Goal: Task Accomplishment & Management: Use online tool/utility

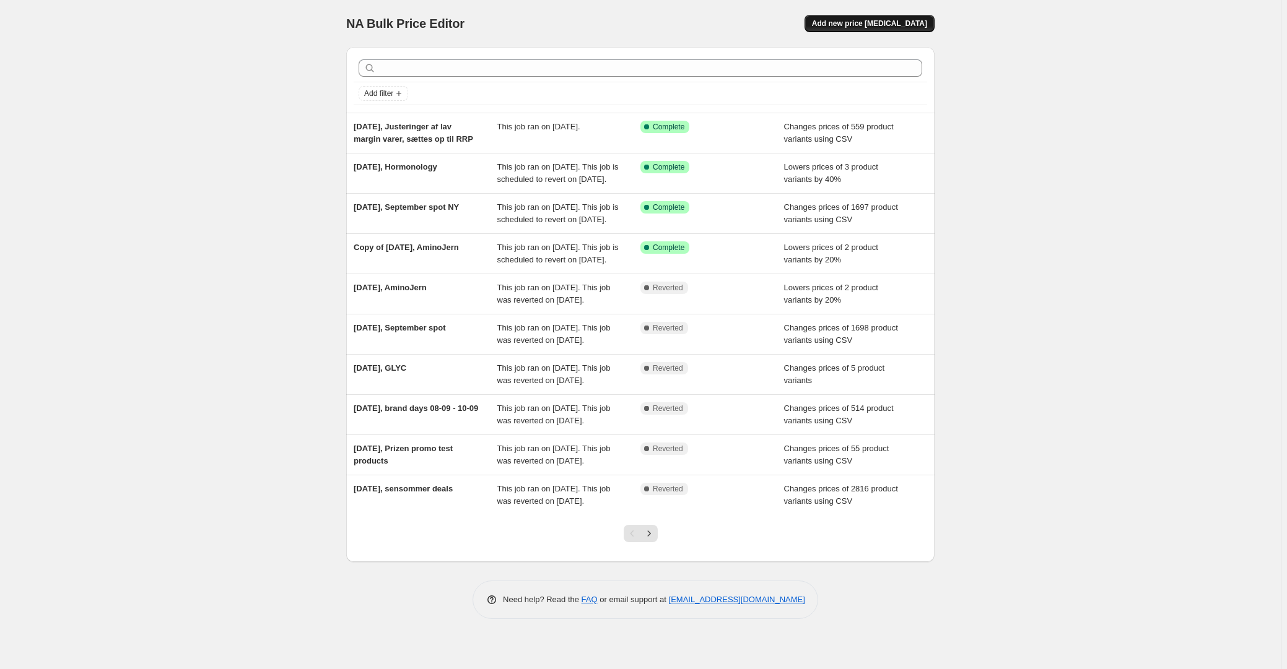
click at [882, 25] on span "Add new price [MEDICAL_DATA]" at bounding box center [869, 24] width 115 height 10
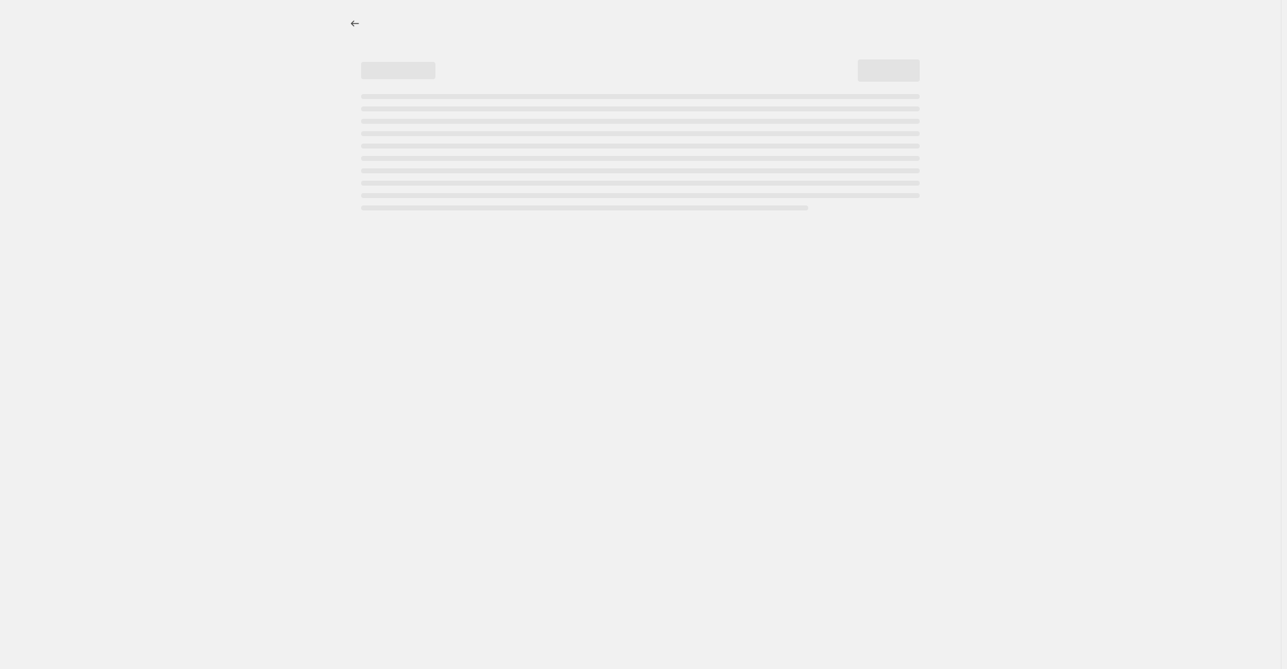
select select "percentage"
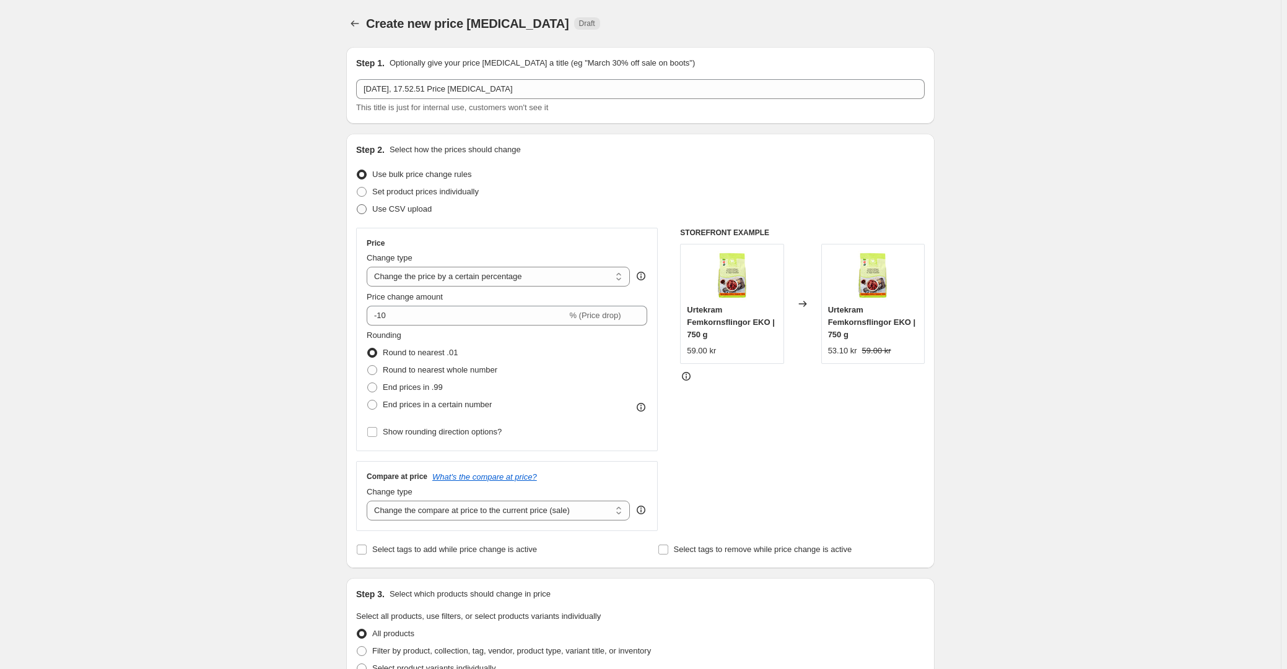
click at [403, 212] on span "Use CSV upload" at bounding box center [401, 208] width 59 height 9
click at [357, 205] on input "Use CSV upload" at bounding box center [357, 204] width 1 height 1
radio input "true"
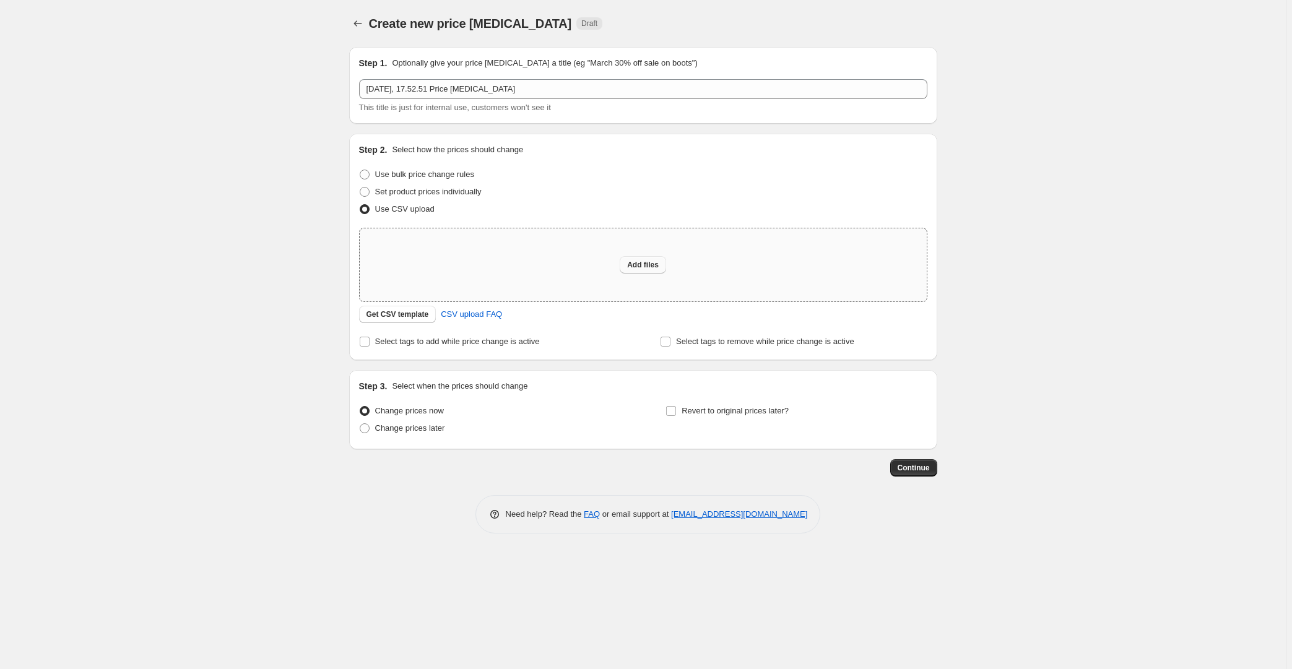
click at [656, 261] on span "Add files" at bounding box center [643, 265] width 32 height 10
click at [393, 313] on span "Get CSV template" at bounding box center [398, 315] width 63 height 10
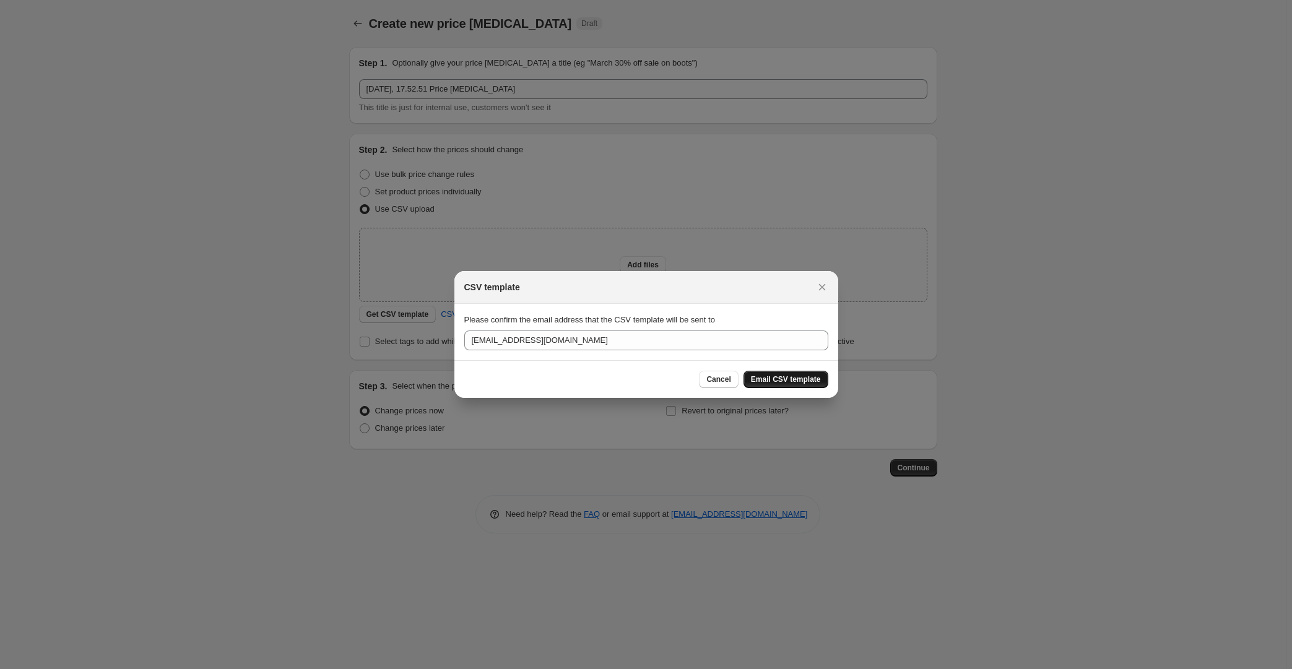
click at [779, 371] on button "Email CSV template" at bounding box center [786, 379] width 85 height 17
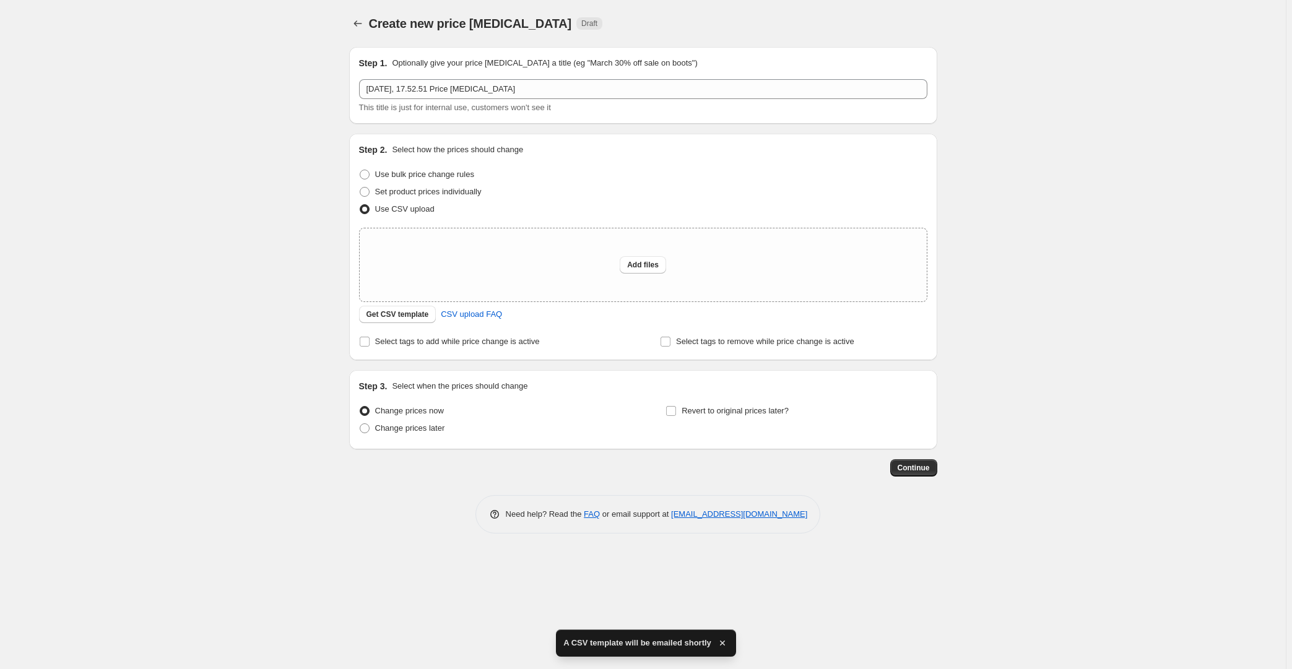
click at [139, 154] on div "Create new price [MEDICAL_DATA]. This page is ready Create new price [MEDICAL_D…" at bounding box center [643, 334] width 1286 height 669
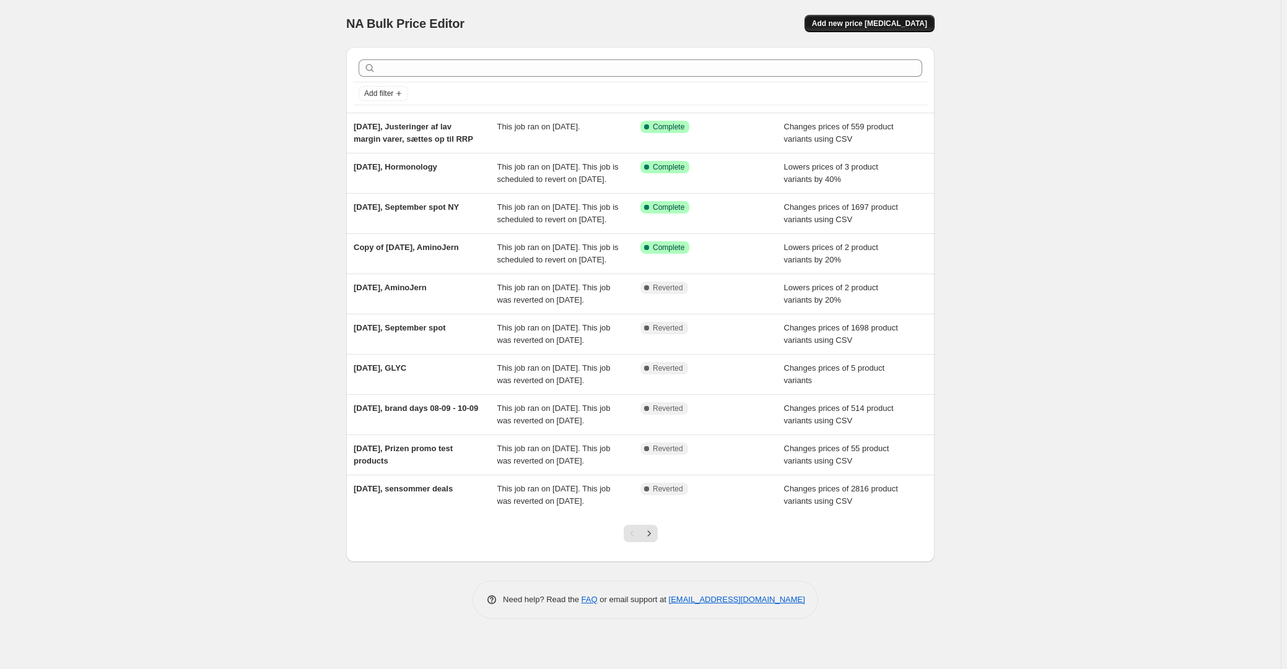
click at [885, 24] on span "Add new price [MEDICAL_DATA]" at bounding box center [869, 24] width 115 height 10
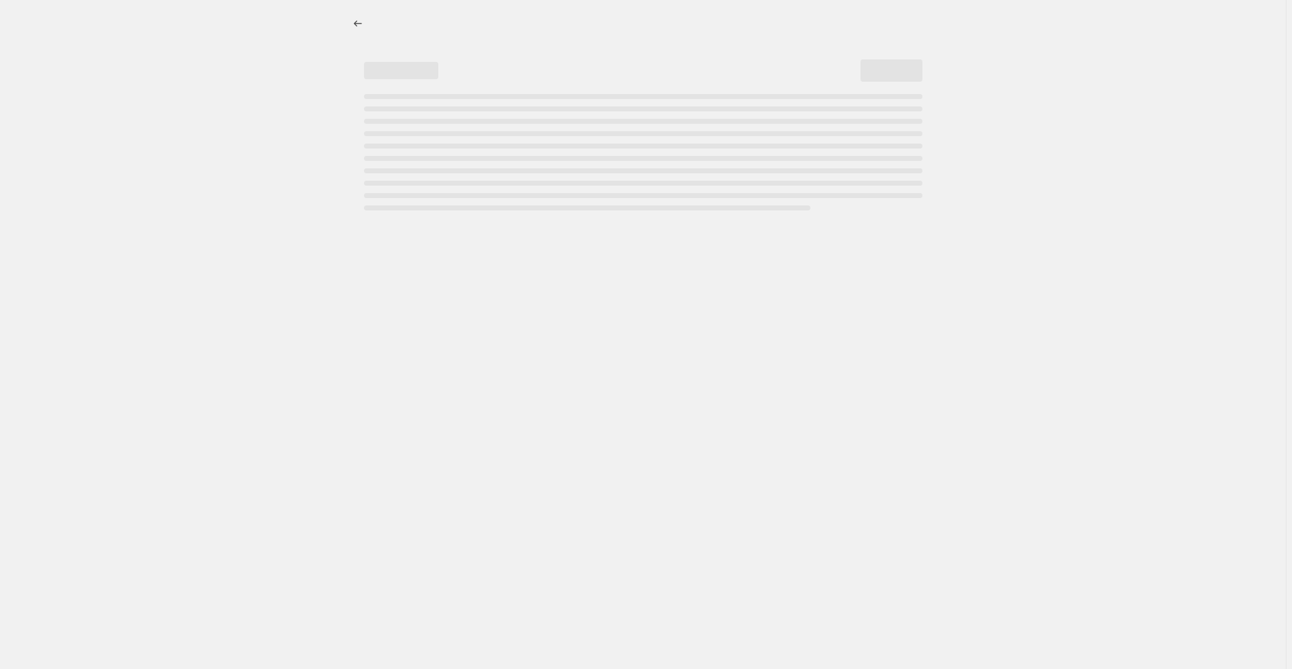
select select "percentage"
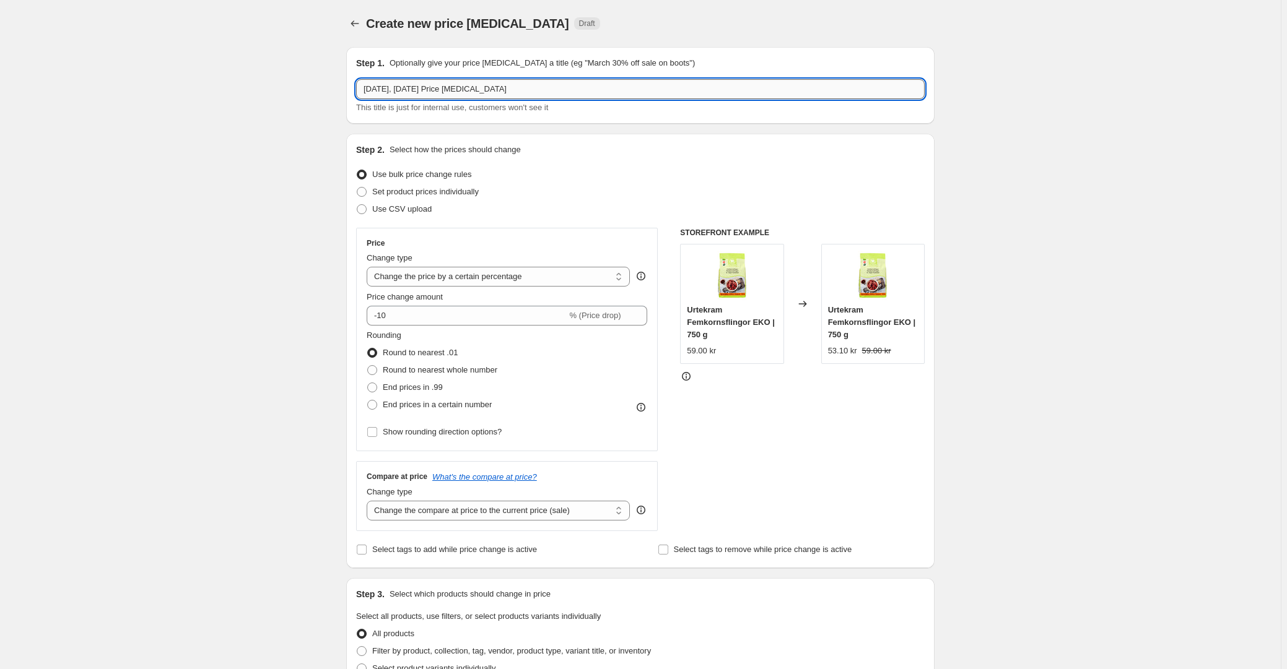
drag, startPoint x: 421, startPoint y: 87, endPoint x: 766, endPoint y: 89, distance: 344.9
click at [650, 91] on input "[DATE], [DATE] Price [MEDICAL_DATA]" at bounding box center [640, 89] width 568 height 20
type input "[DATE], Trend days"
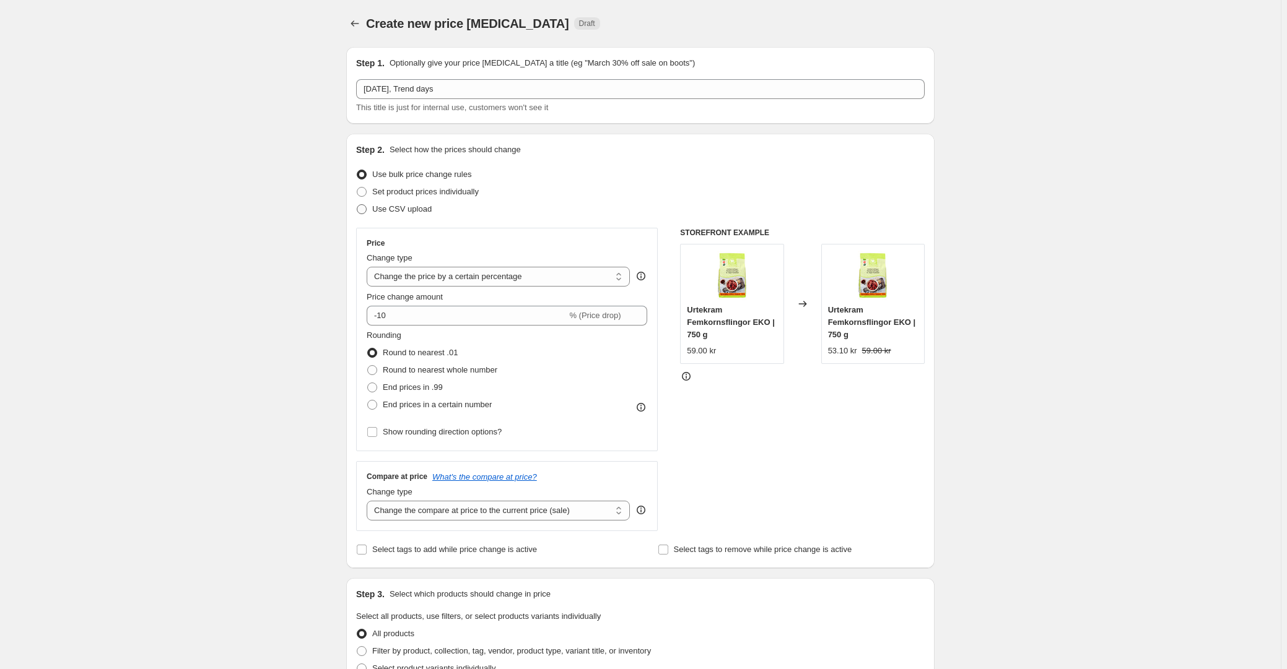
click at [413, 211] on span "Use CSV upload" at bounding box center [401, 208] width 59 height 9
click at [357, 205] on input "Use CSV upload" at bounding box center [357, 204] width 1 height 1
radio input "true"
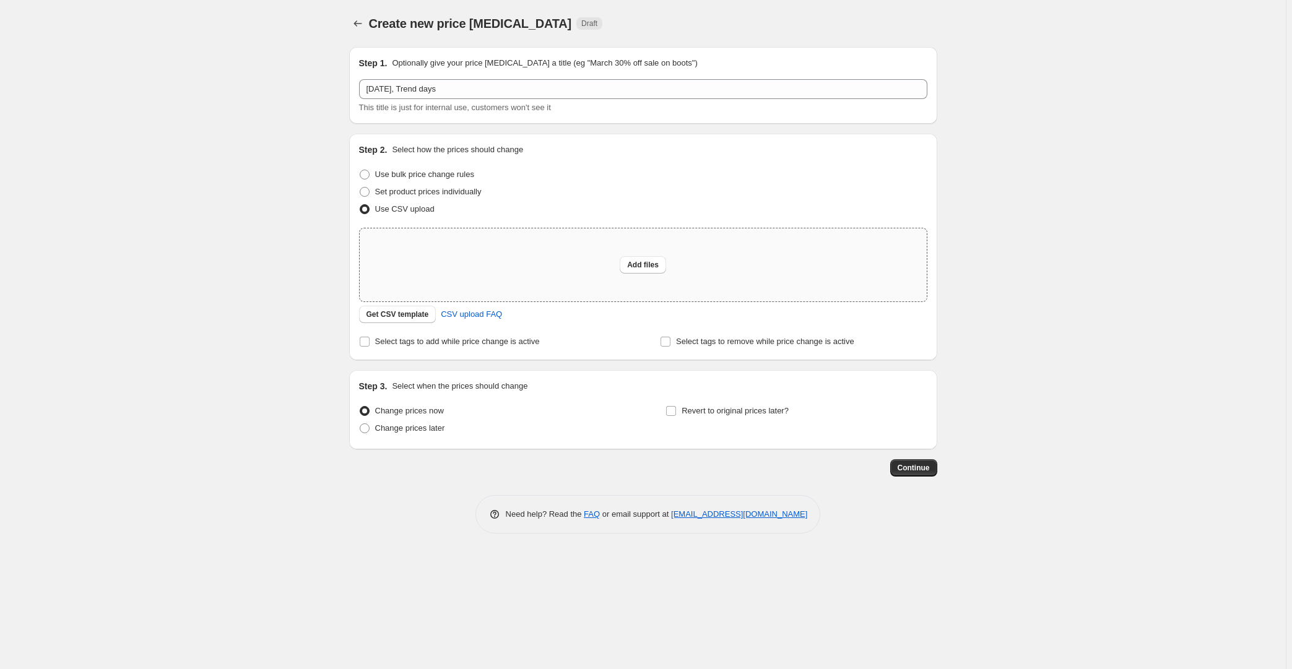
click at [612, 266] on div "Add files" at bounding box center [643, 264] width 567 height 73
type input "C:\fakepath\2025 09 23 Trend Days SE.csv"
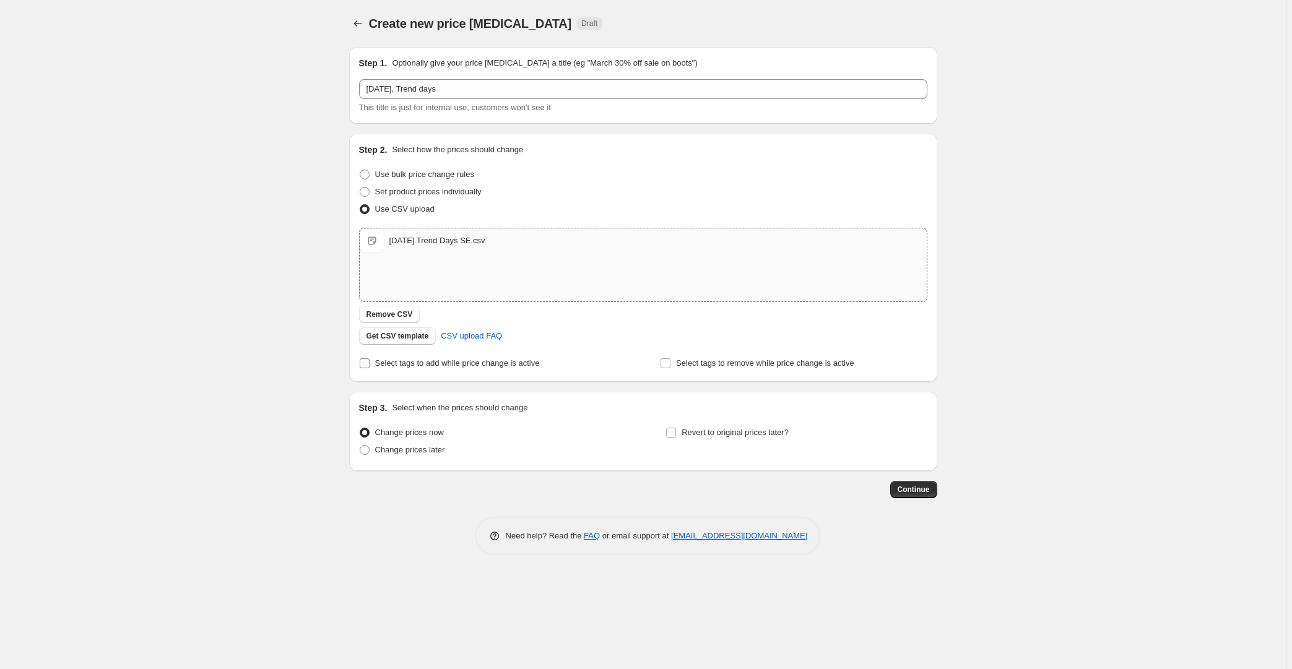
click at [402, 368] on span "Select tags to add while price change is active" at bounding box center [457, 363] width 165 height 9
click at [370, 368] on input "Select tags to add while price change is active" at bounding box center [365, 364] width 10 height 10
checkbox input "true"
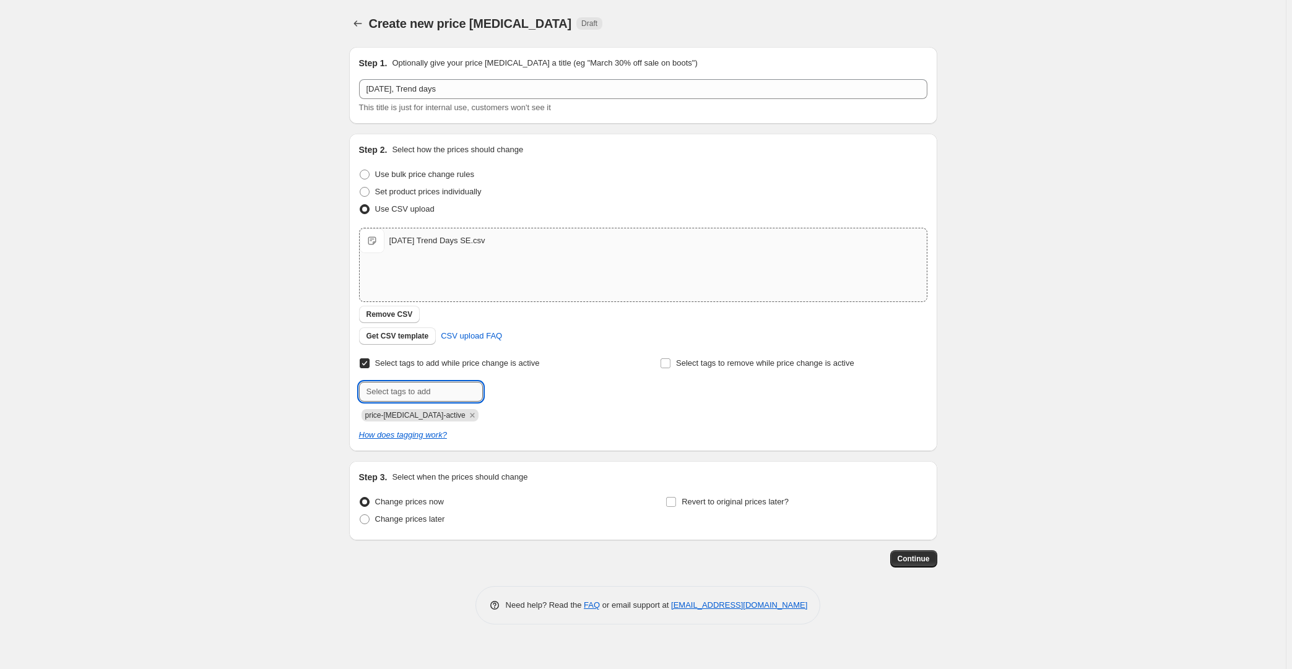
click at [412, 387] on input "text" at bounding box center [421, 392] width 124 height 20
type input "trend-days"
click at [533, 391] on span "trend-days" at bounding box center [529, 390] width 38 height 9
click at [398, 519] on span "Change prices later" at bounding box center [410, 519] width 70 height 9
click at [360, 515] on input "Change prices later" at bounding box center [360, 515] width 1 height 1
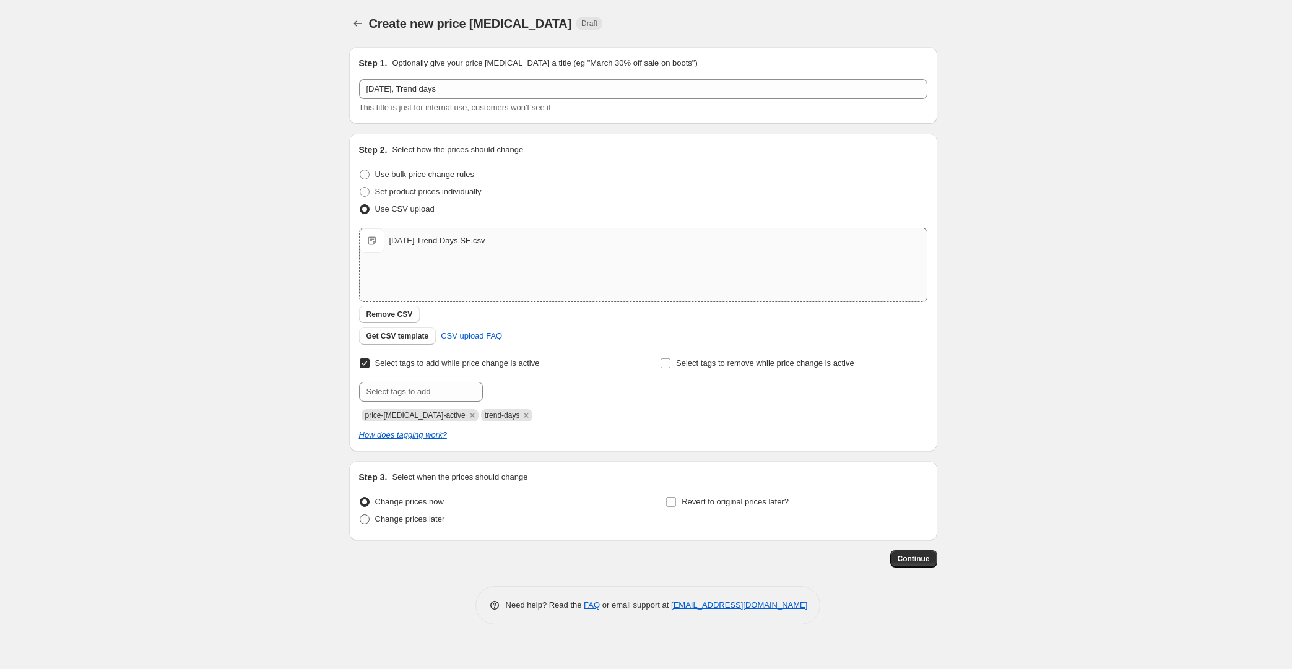
radio input "true"
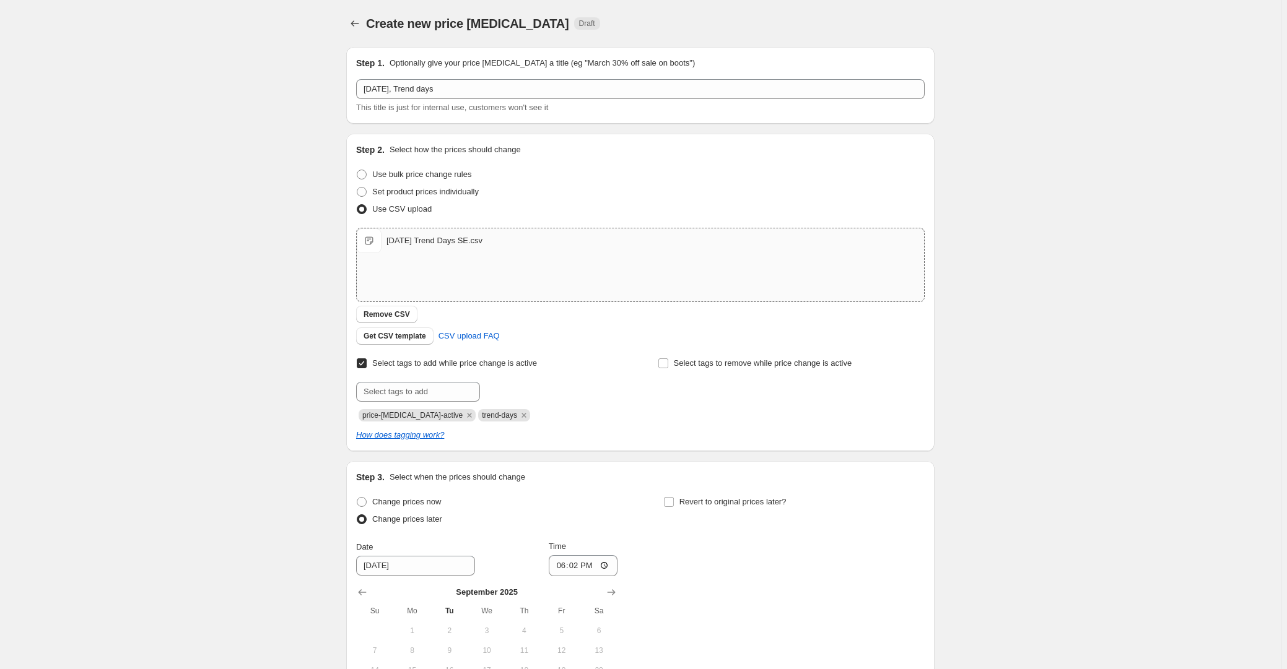
click at [736, 511] on div "Revert to original prices later?" at bounding box center [793, 512] width 261 height 37
click at [742, 499] on span "Revert to original prices later?" at bounding box center [732, 501] width 107 height 9
click at [674, 499] on input "Revert to original prices later?" at bounding box center [669, 502] width 10 height 10
checkbox input "true"
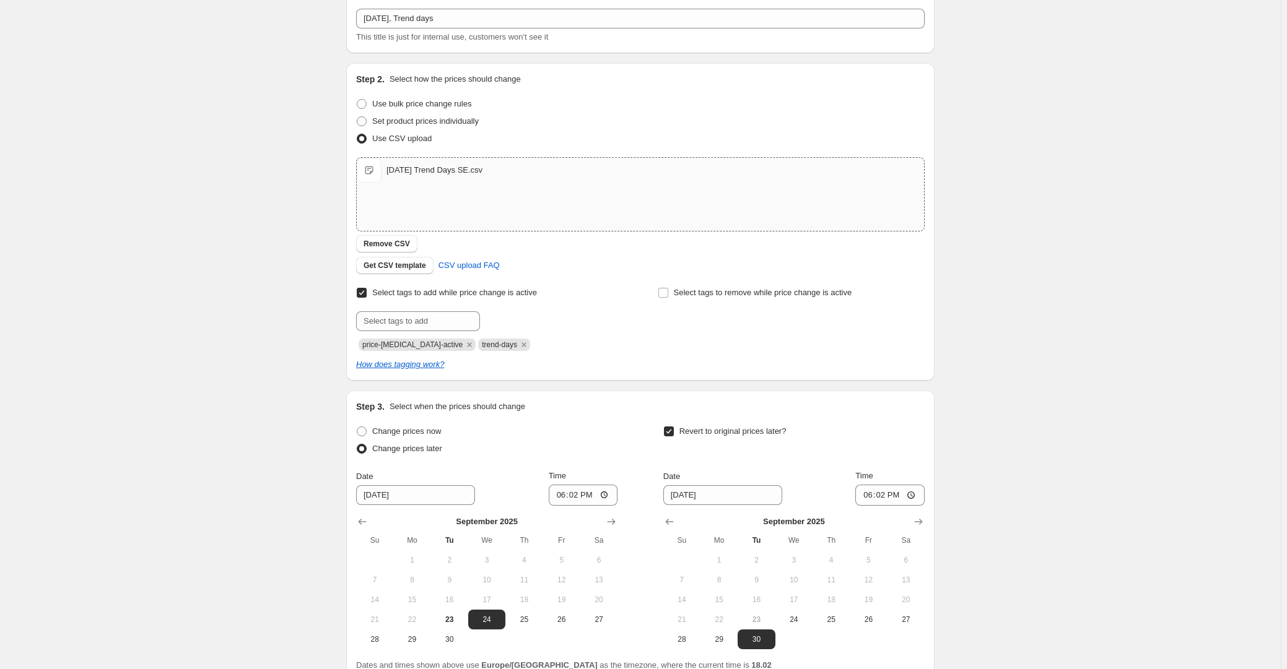
scroll to position [112, 0]
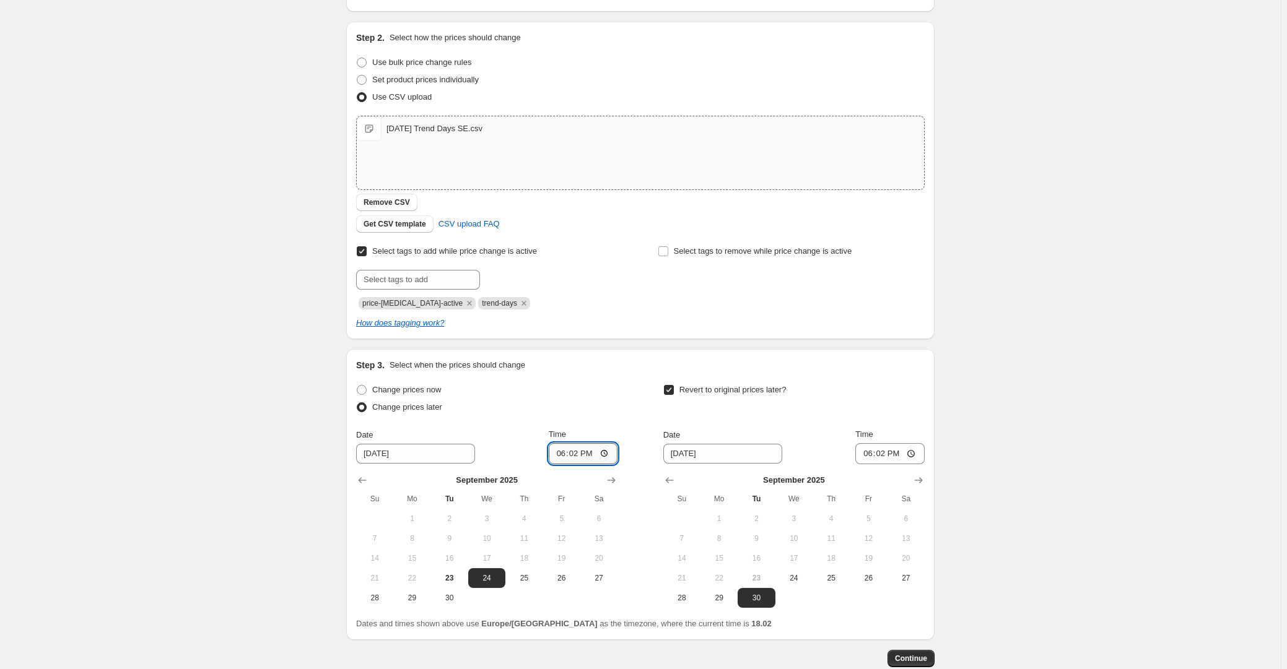
click at [579, 457] on input "18:02" at bounding box center [583, 453] width 69 height 21
type input "00:01"
click at [779, 426] on div "Revert to original prices later? Date 9/30/2025 Time 18:02 September 2025 Su Mo…" at bounding box center [793, 494] width 261 height 227
click at [828, 580] on span "25" at bounding box center [830, 578] width 27 height 10
type input "9/25/2025"
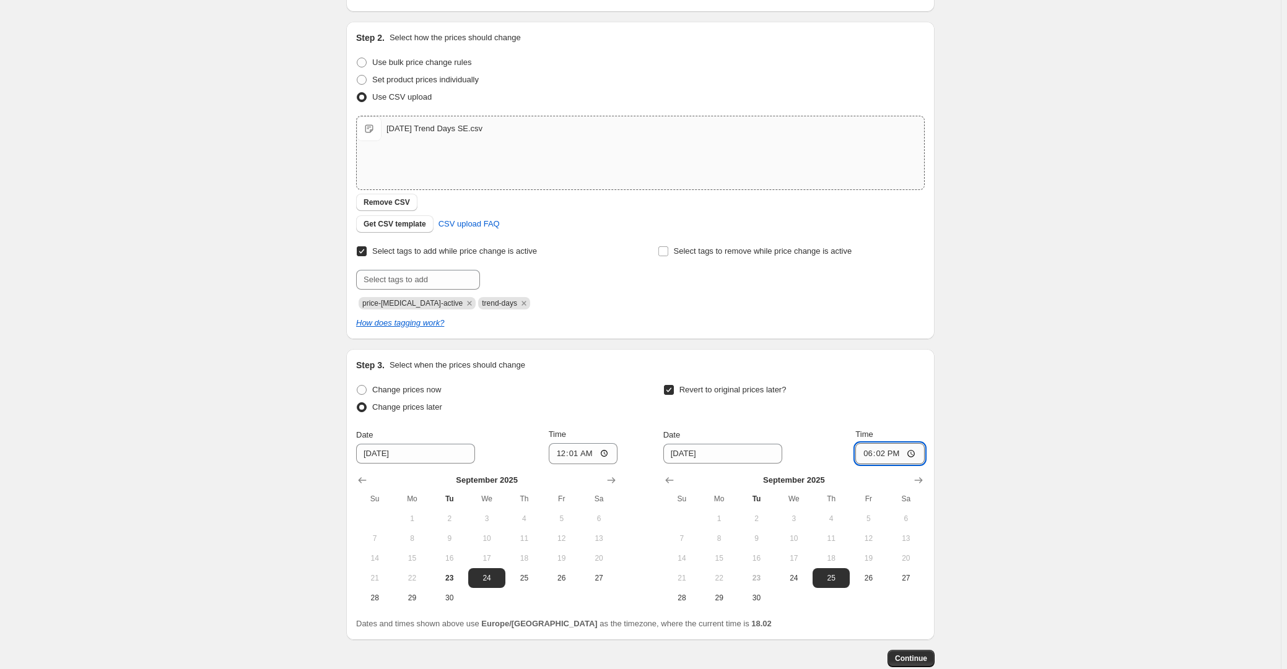
click at [879, 450] on input "18:02" at bounding box center [889, 453] width 69 height 21
type input "23:59"
click at [1082, 441] on div "Create new price change job. This page is ready Create new price change job Dra…" at bounding box center [640, 315] width 1281 height 855
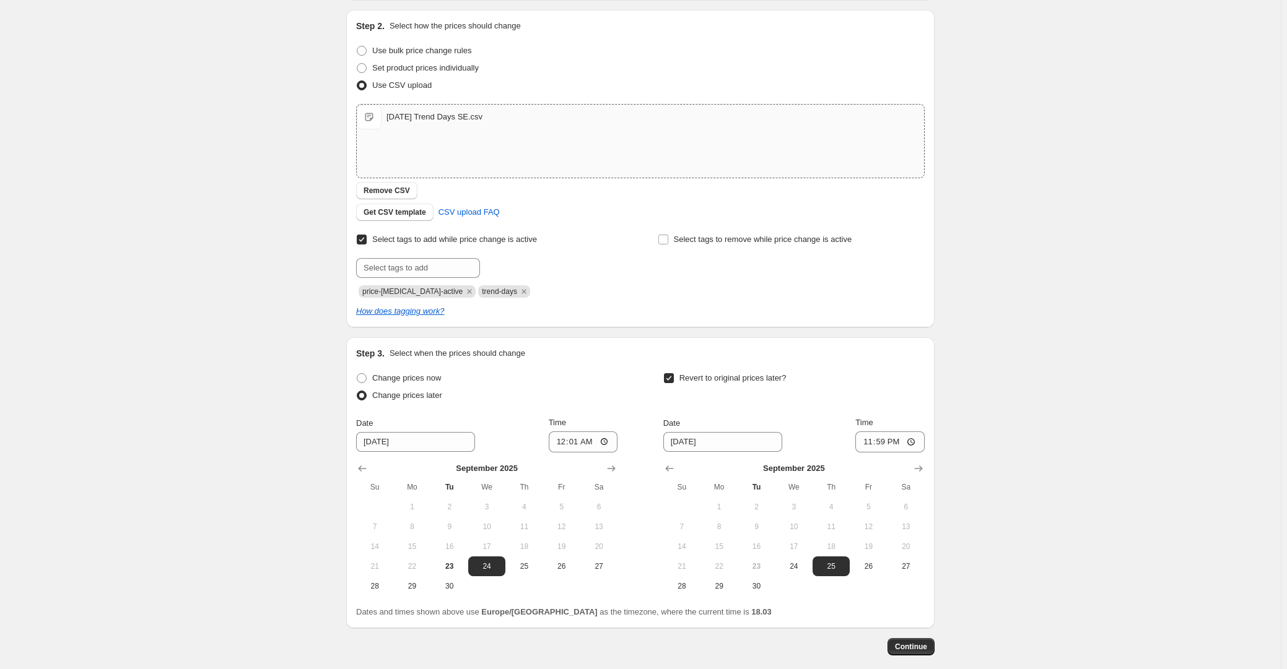
scroll to position [185, 0]
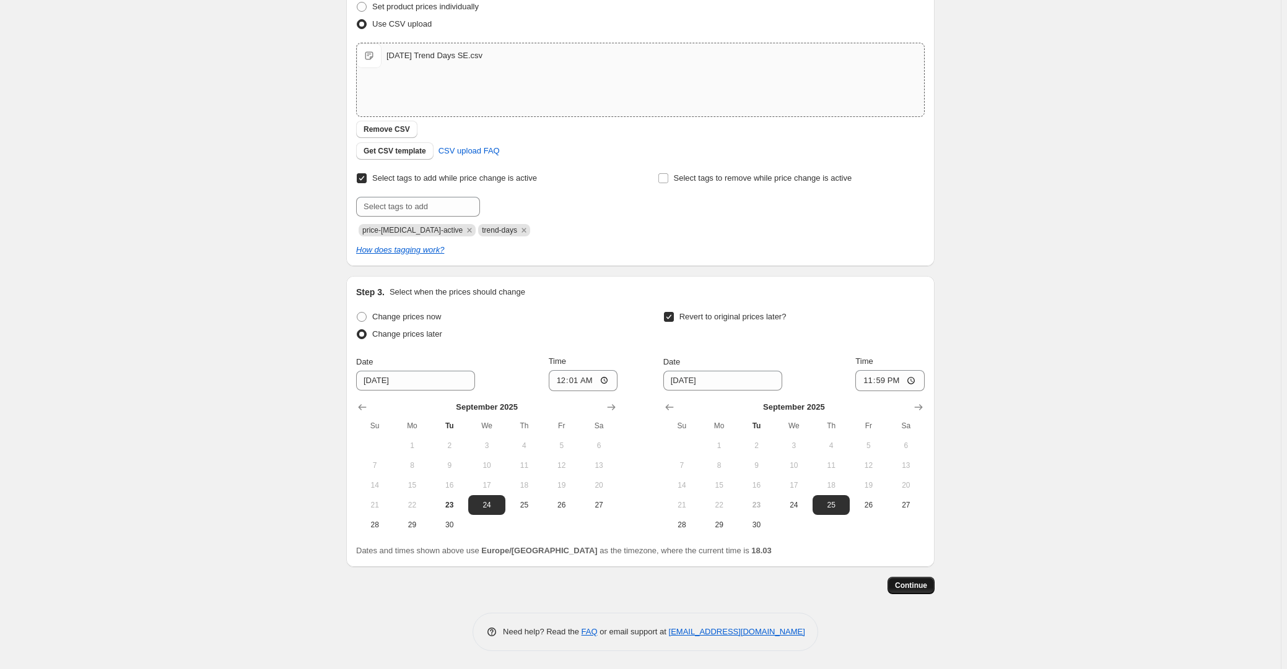
click at [923, 586] on span "Continue" at bounding box center [911, 586] width 32 height 10
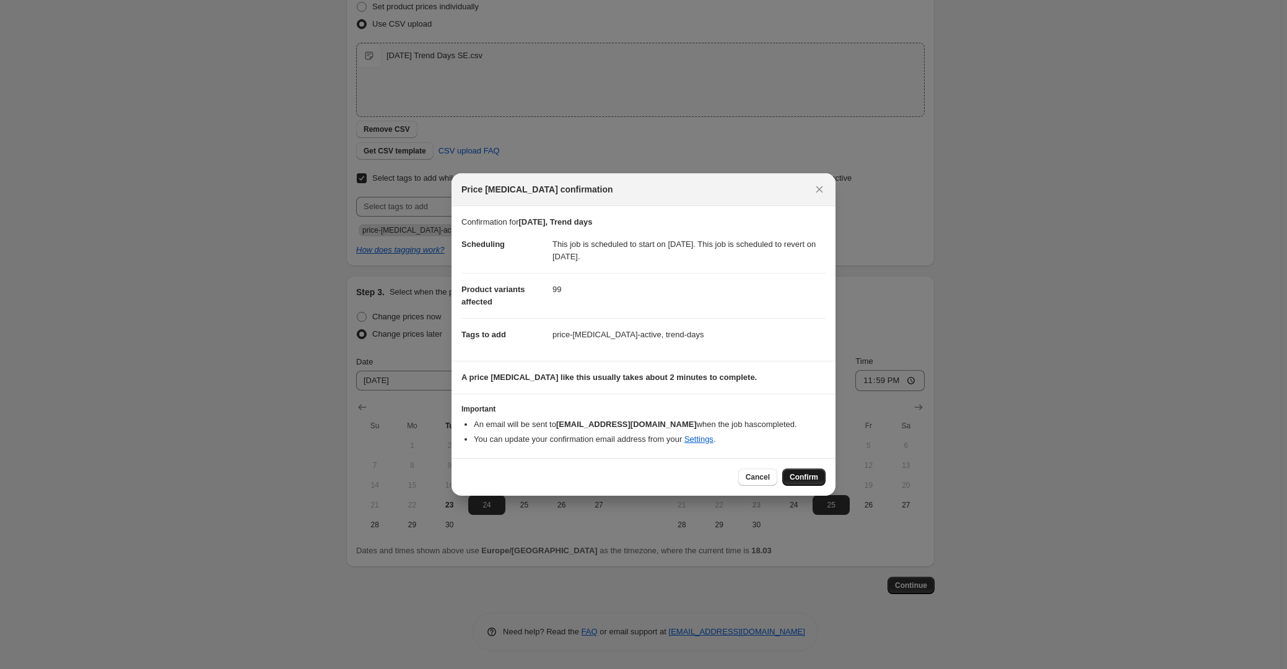
click at [813, 480] on span "Confirm" at bounding box center [804, 477] width 28 height 10
